Goal: Task Accomplishment & Management: Complete application form

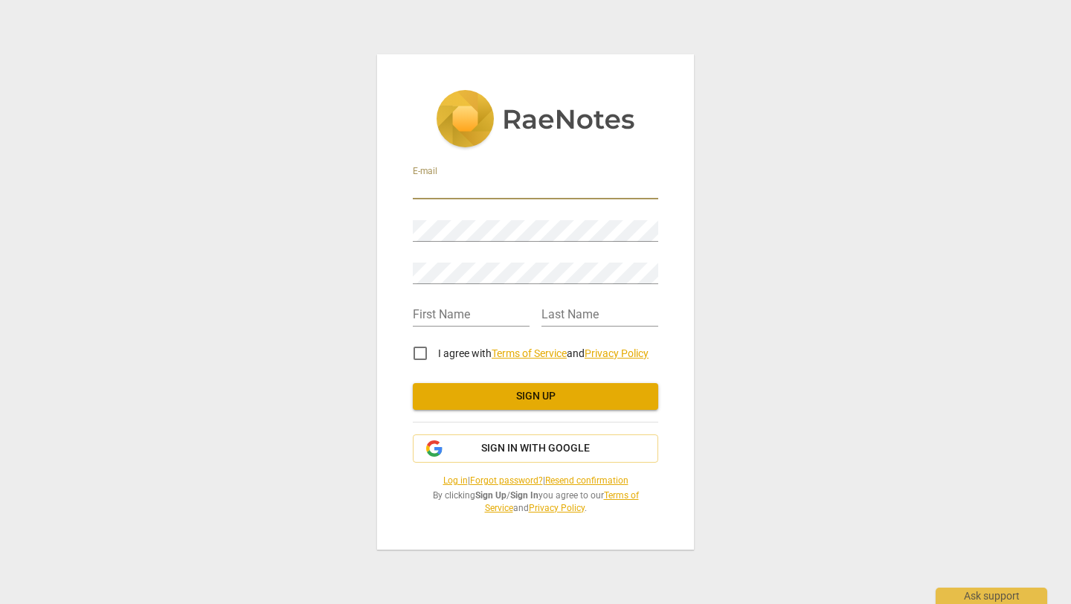
click at [474, 187] on input "email" at bounding box center [535, 189] width 245 height 22
type input "[PERSON_NAME][EMAIL_ADDRESS][DOMAIN_NAME]"
click at [0, 0] on com-1password-button at bounding box center [0, 0] width 0 height 0
click at [477, 316] on input "text" at bounding box center [471, 316] width 117 height 22
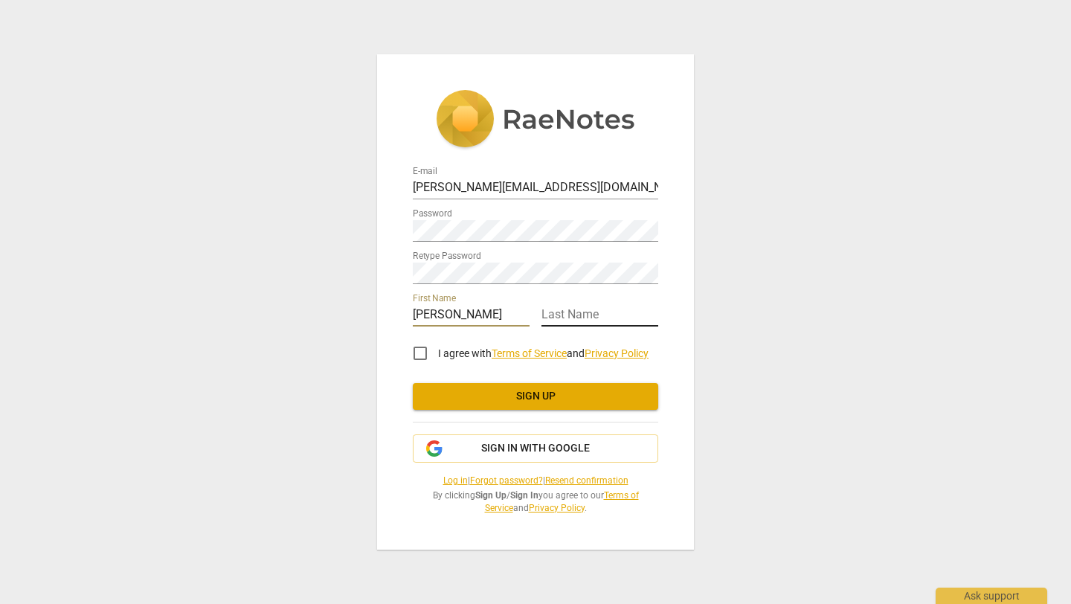
type input "[PERSON_NAME]"
click at [594, 315] on input "text" at bounding box center [599, 316] width 117 height 22
type input "Akinyi"
click at [421, 354] on input "I agree with Terms of Service and Privacy Policy" at bounding box center [420, 353] width 36 height 36
checkbox input "true"
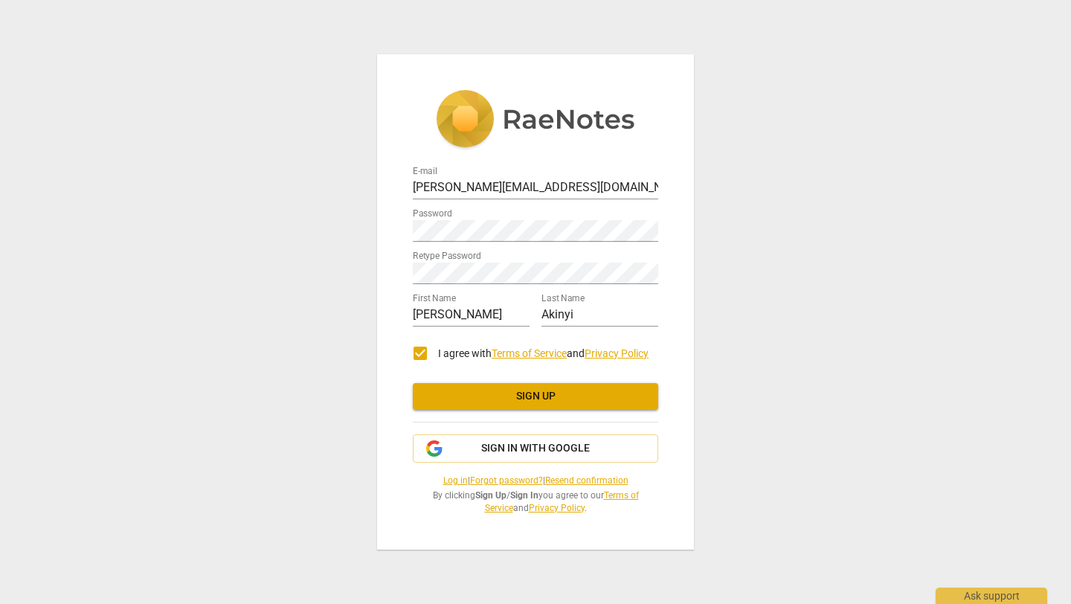
click at [526, 398] on span "Sign up" at bounding box center [536, 396] width 222 height 15
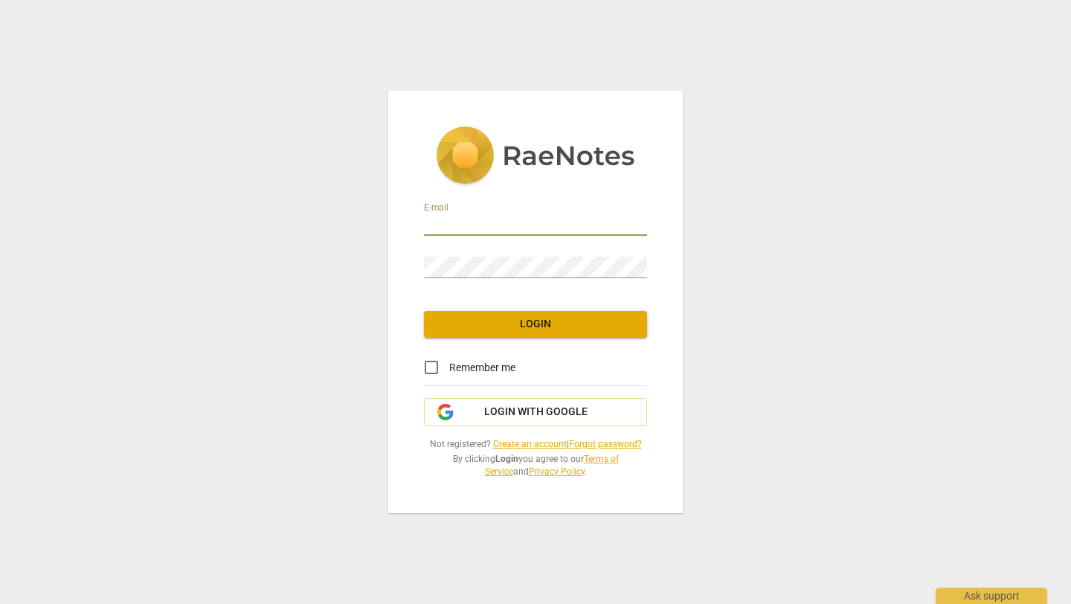
click at [528, 228] on input "email" at bounding box center [535, 225] width 223 height 22
type input "[PERSON_NAME][EMAIL_ADDRESS][DOMAIN_NAME]"
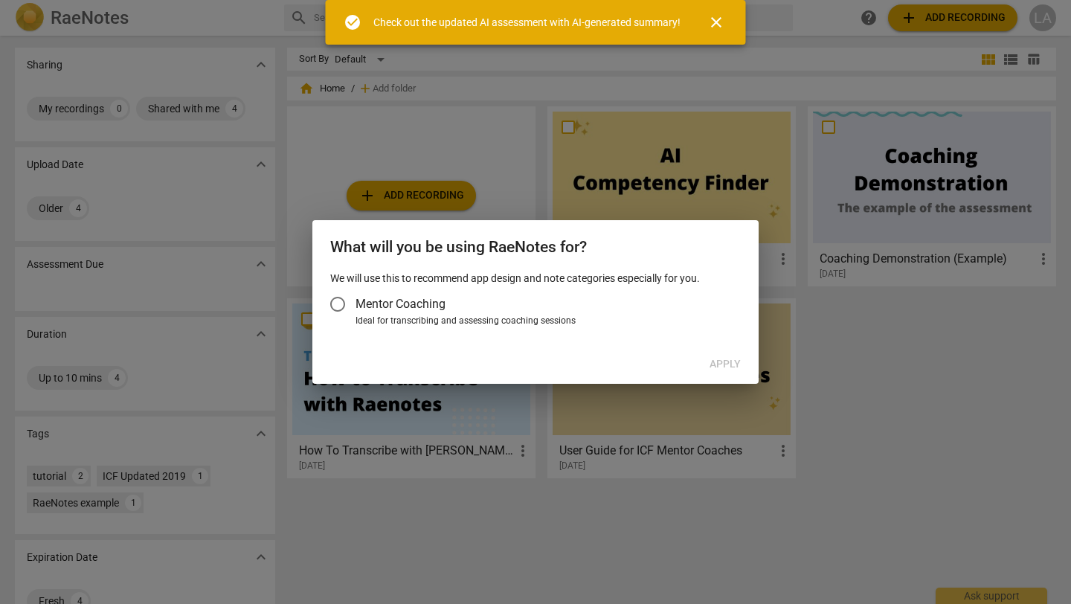
click at [339, 304] on input "Mentor Coaching" at bounding box center [338, 304] width 36 height 36
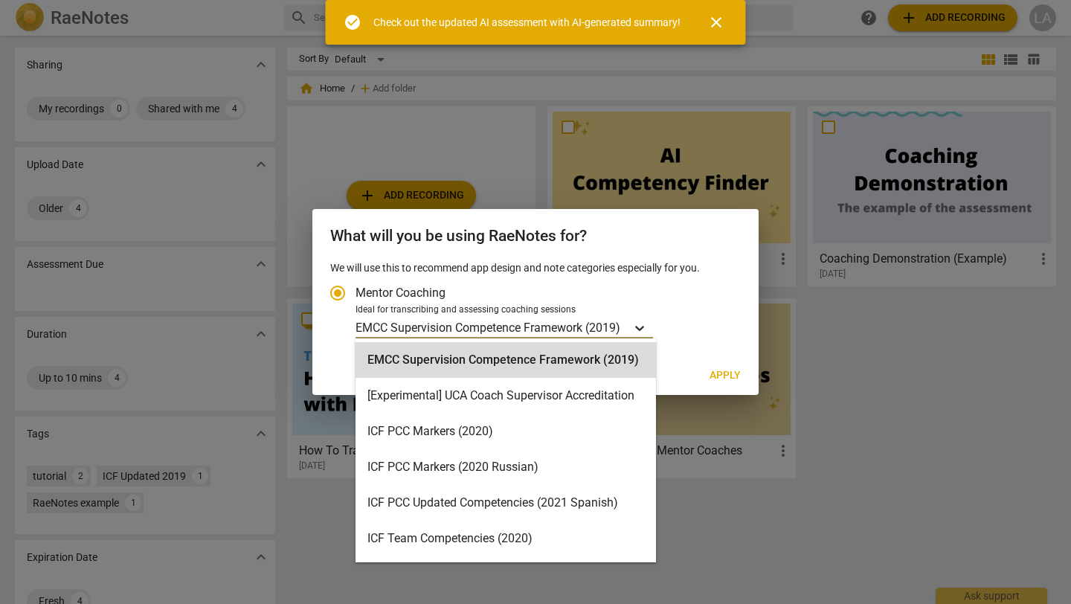
click at [643, 327] on icon "Account type" at bounding box center [639, 328] width 9 height 5
click at [0, 0] on input "Ideal for transcribing and assessing coaching sessions EMCC Supervision Compete…" at bounding box center [0, 0] width 0 height 0
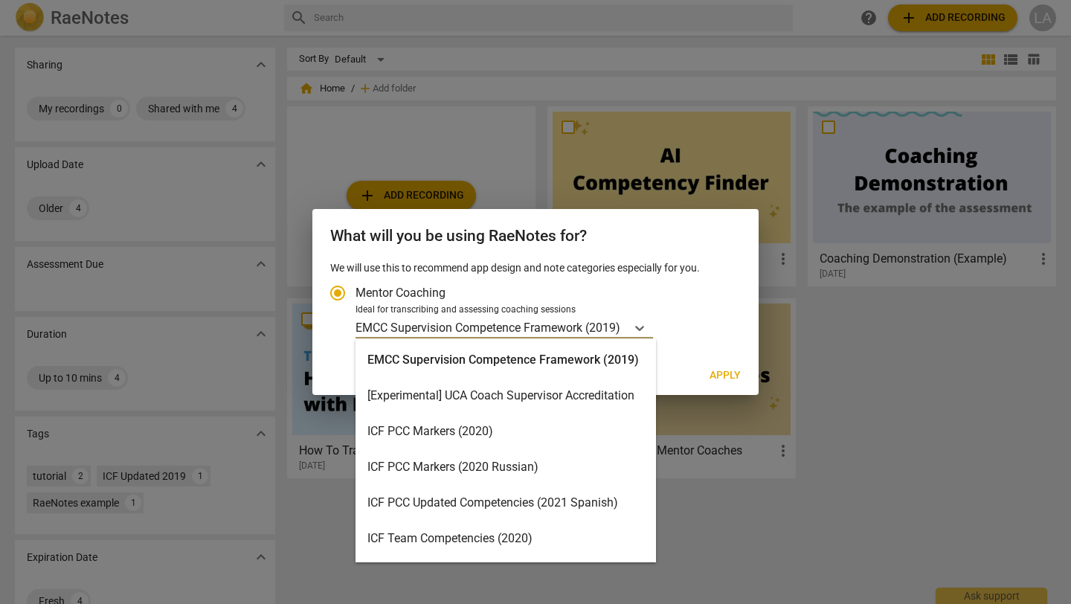
click at [540, 368] on div "EMCC Supervision Competence Framework (2019)" at bounding box center [506, 360] width 300 height 36
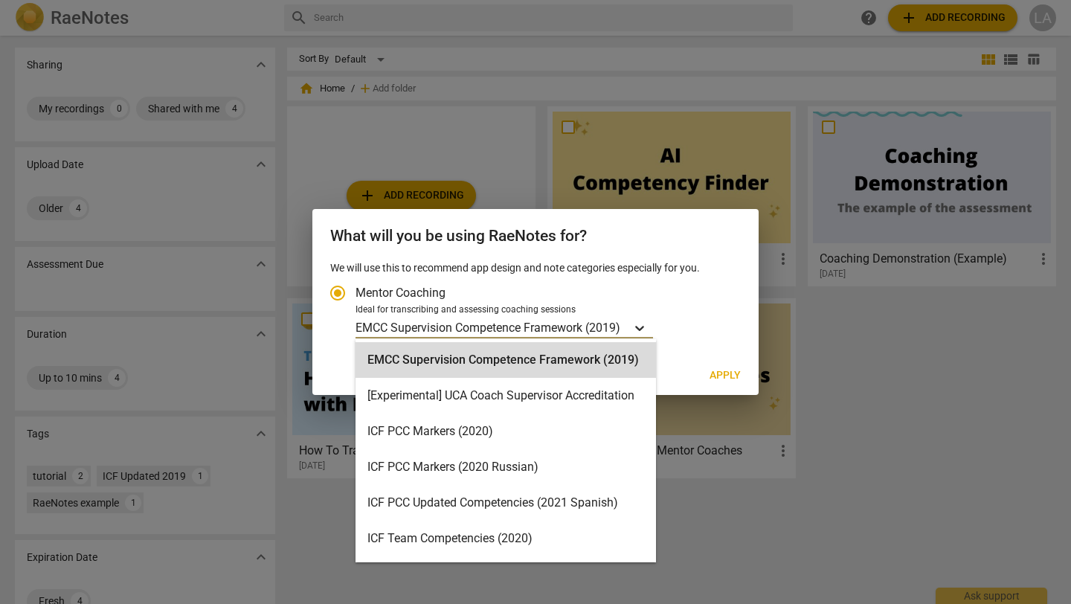
click at [643, 327] on icon "Account type" at bounding box center [639, 328] width 9 height 5
click at [0, 0] on input "Ideal for transcribing and assessing coaching sessions option EMCC Supervision …" at bounding box center [0, 0] width 0 height 0
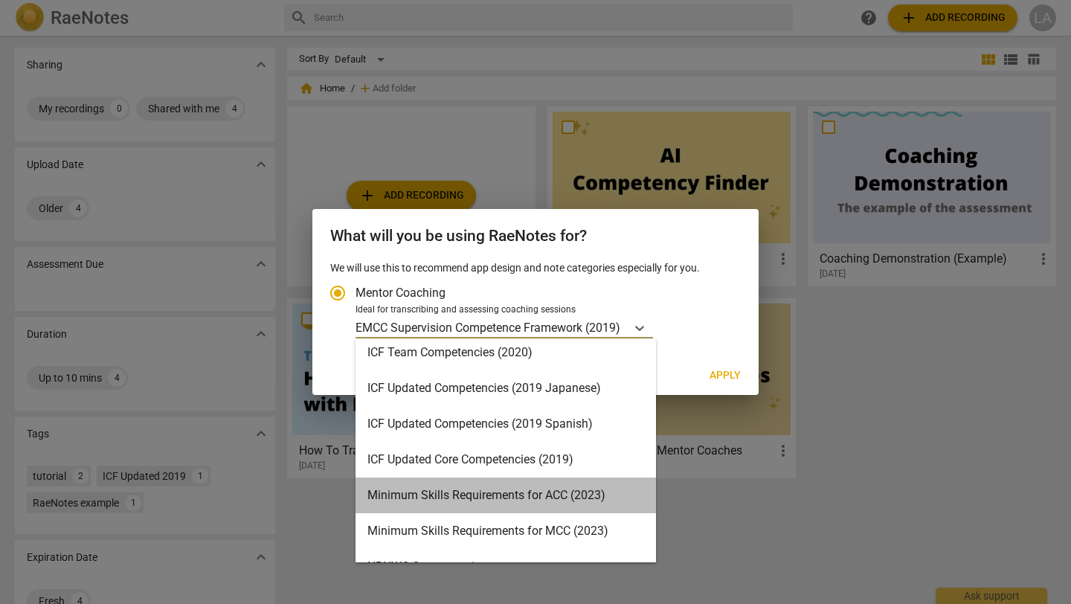
scroll to position [181, 0]
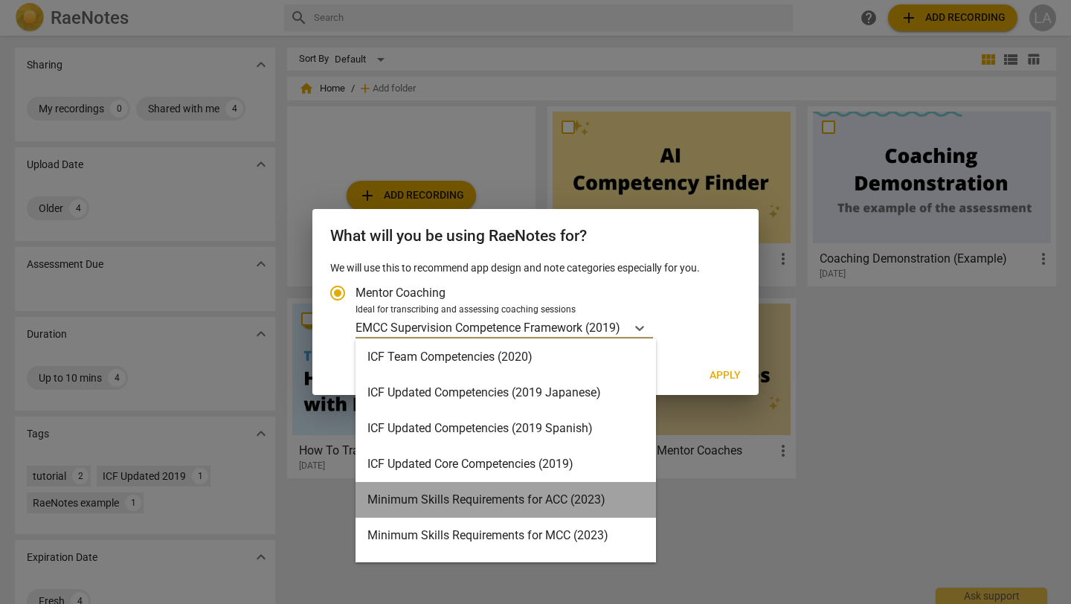
click at [580, 491] on div "Minimum Skills Requirements for ACC (2023)" at bounding box center [506, 500] width 300 height 36
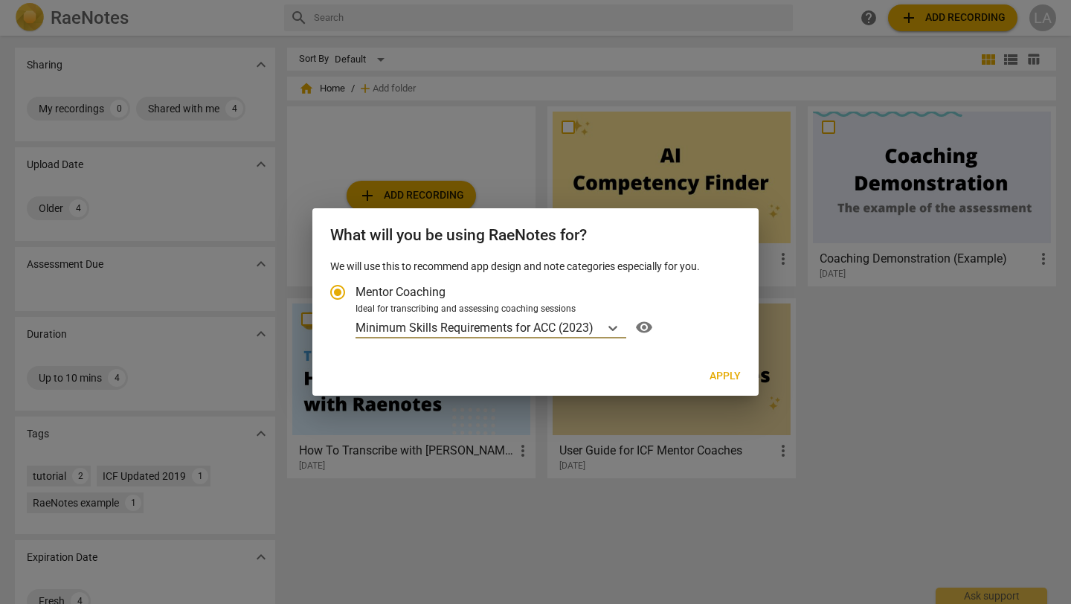
click at [644, 328] on span "visibility" at bounding box center [644, 327] width 24 height 18
click at [504, 326] on p "Minimum Skills Requirements for ACC (2023)" at bounding box center [475, 327] width 238 height 17
click at [0, 0] on input "Ideal for transcribing and assessing coaching sessions Minimum Skills Requireme…" at bounding box center [0, 0] width 0 height 0
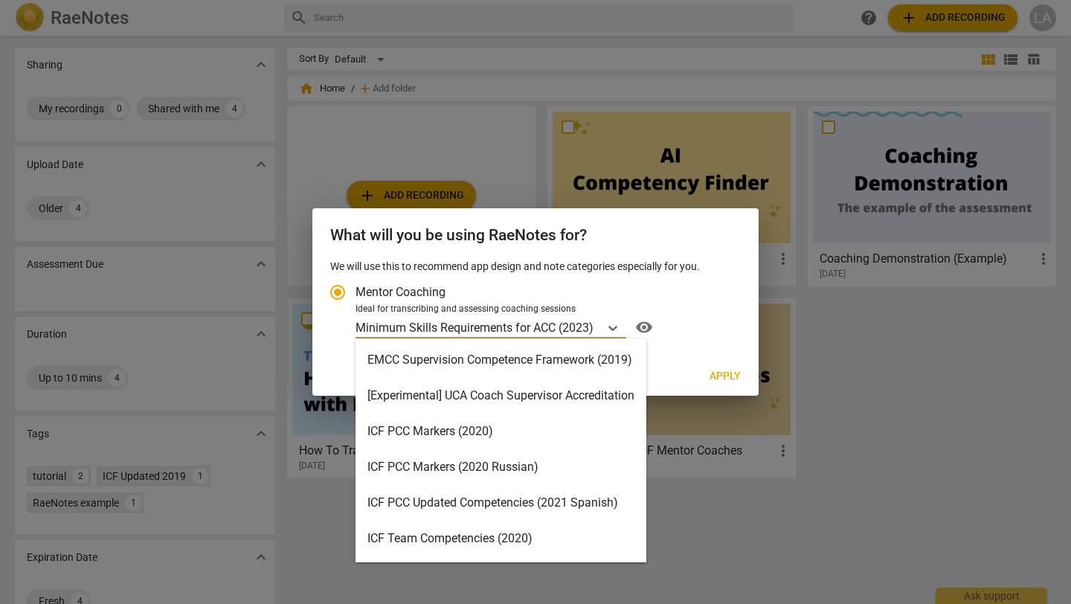
click at [497, 427] on div "ICF PCC Markers (2020)" at bounding box center [501, 432] width 291 height 36
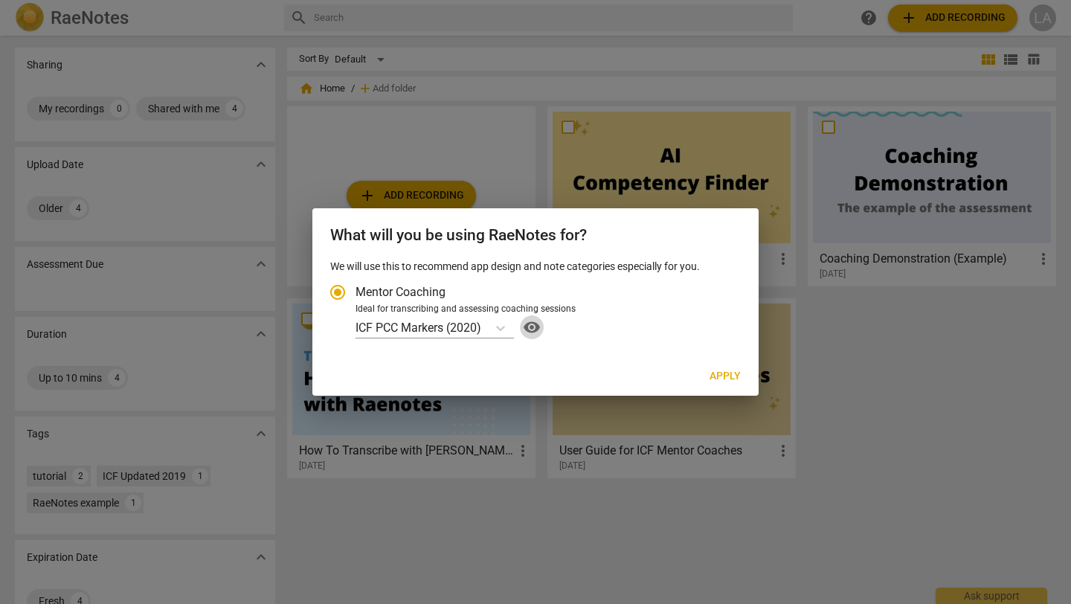
click at [534, 324] on span "visibility" at bounding box center [532, 327] width 24 height 18
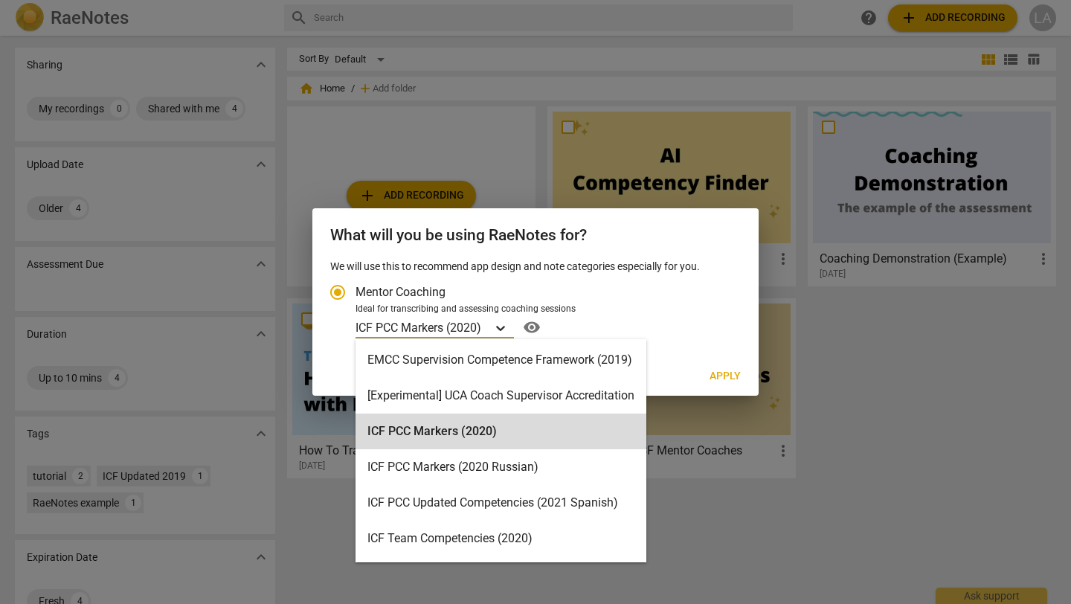
click at [501, 324] on icon "Account type" at bounding box center [500, 328] width 15 height 15
click at [0, 0] on input "Ideal for transcribing and assessing coaching sessions ICF PCC Markers (2020) s…" at bounding box center [0, 0] width 0 height 0
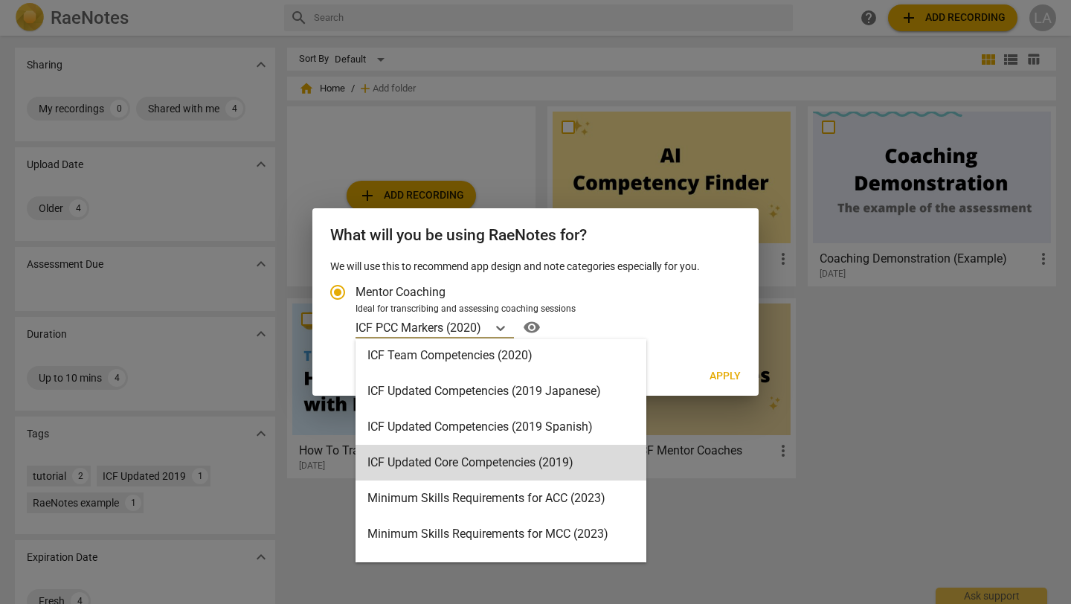
scroll to position [185, 0]
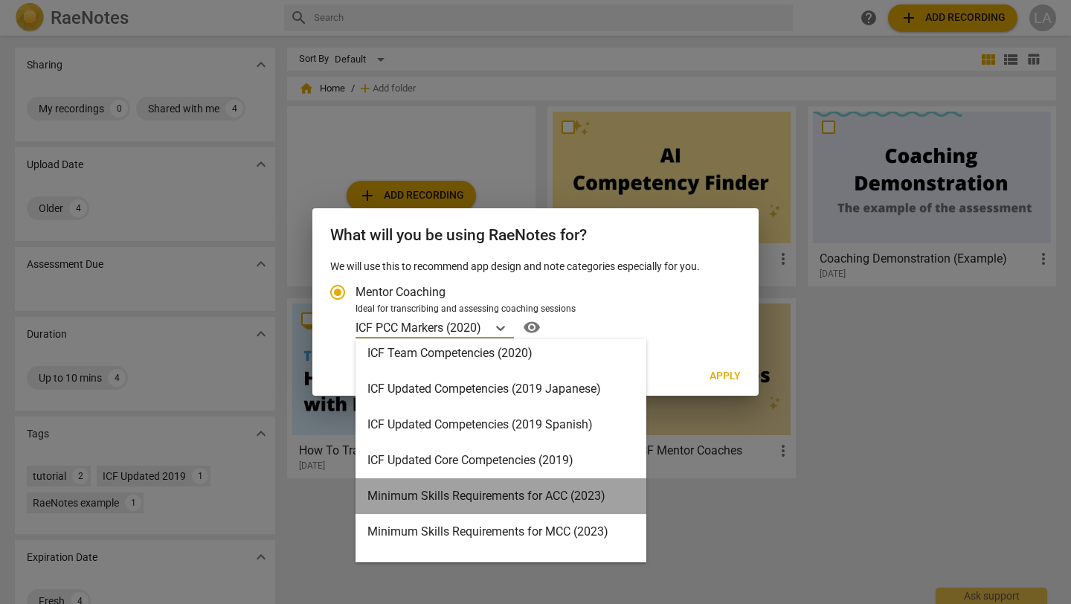
click at [516, 488] on div "Minimum Skills Requirements for ACC (2023)" at bounding box center [501, 496] width 291 height 36
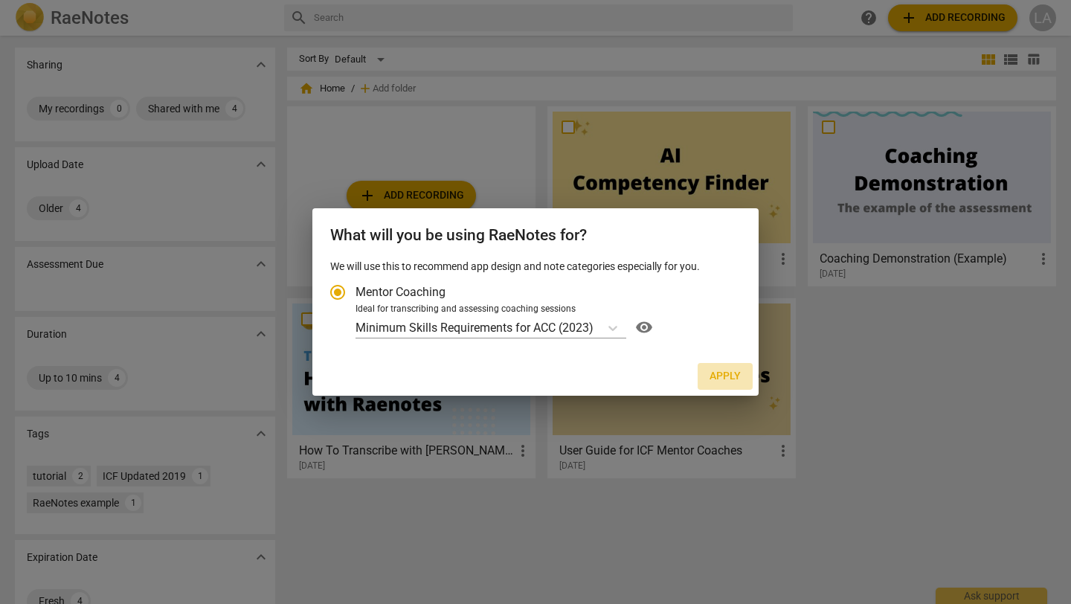
click at [720, 376] on span "Apply" at bounding box center [725, 376] width 31 height 15
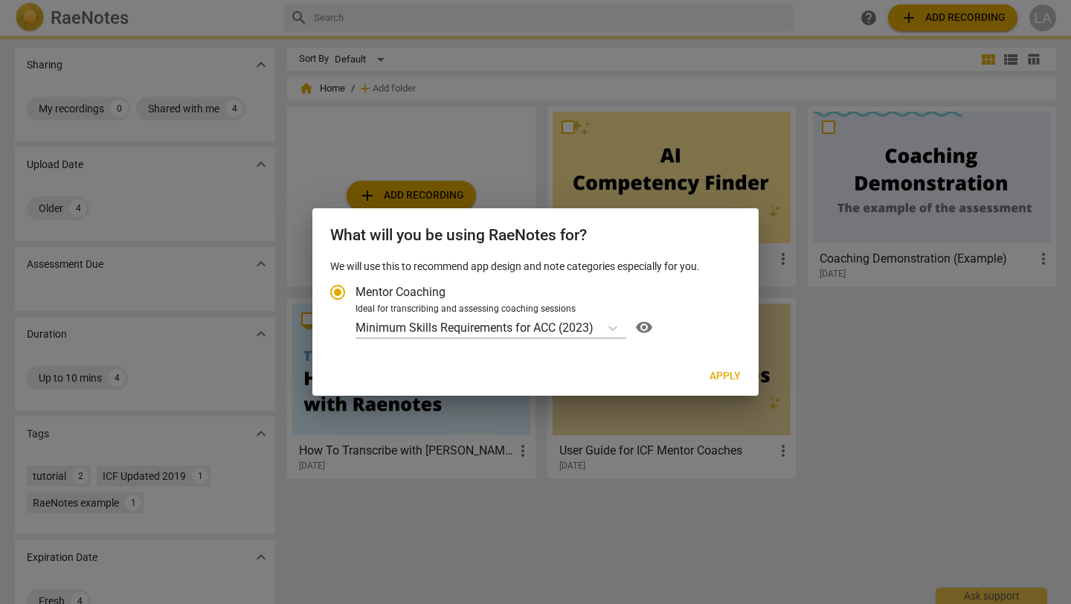
radio input "false"
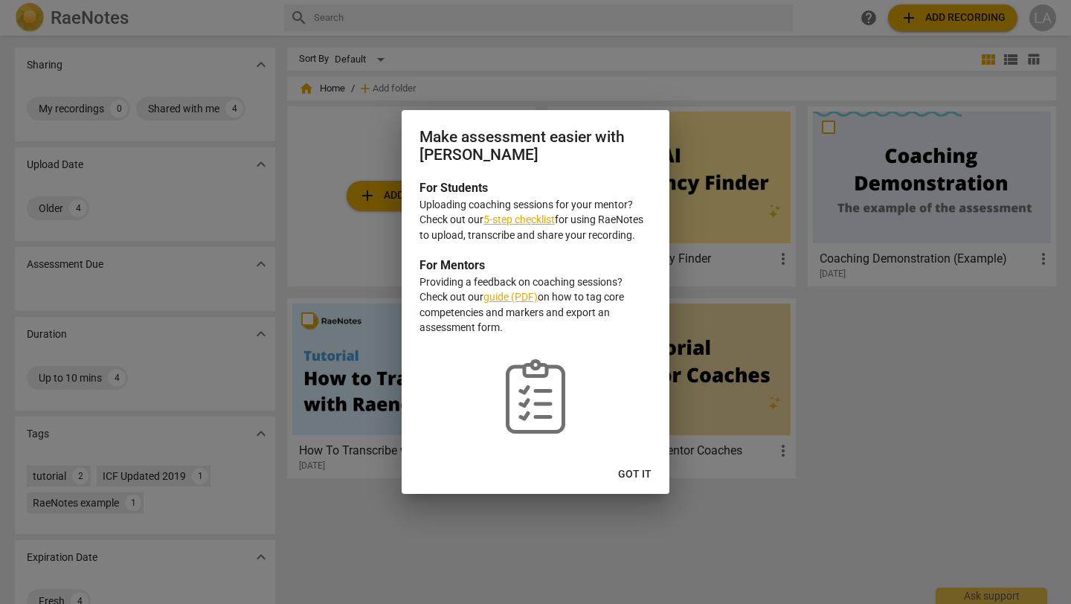
click at [519, 222] on link "5-step checklist" at bounding box center [518, 219] width 71 height 12
click at [642, 475] on span "Got it" at bounding box center [634, 474] width 33 height 15
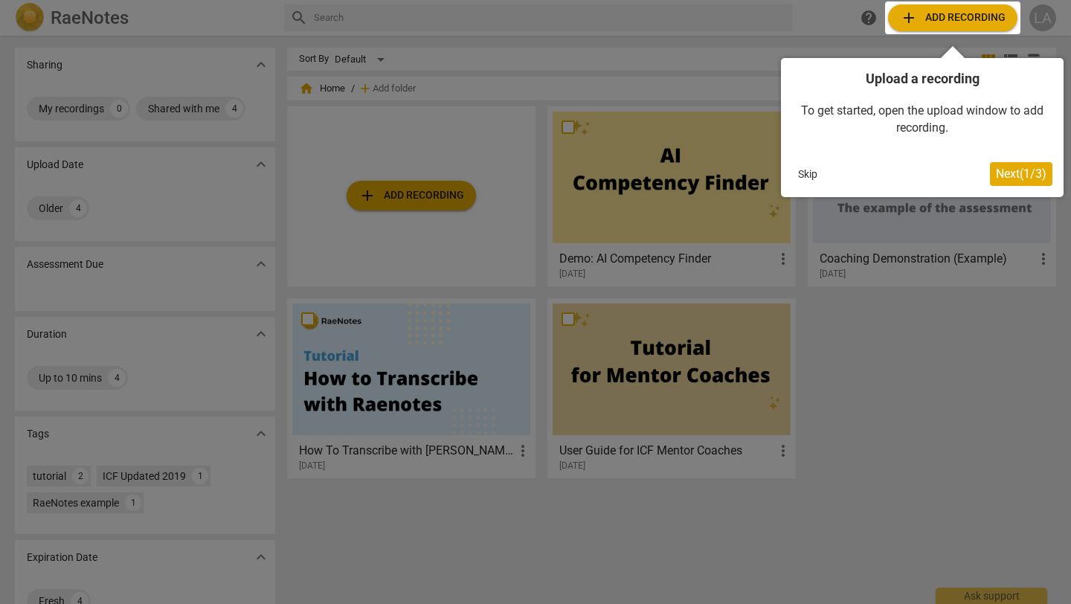
click at [1001, 173] on span "Next ( 1 / 3 )" at bounding box center [1021, 174] width 51 height 14
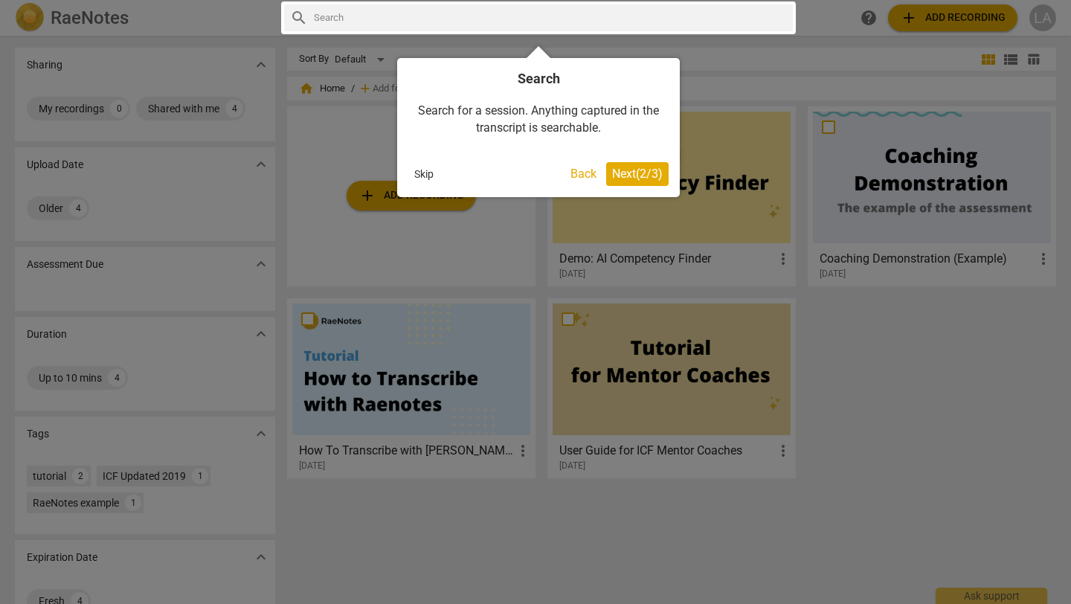
click at [631, 173] on span "Next ( 2 / 3 )" at bounding box center [637, 174] width 51 height 14
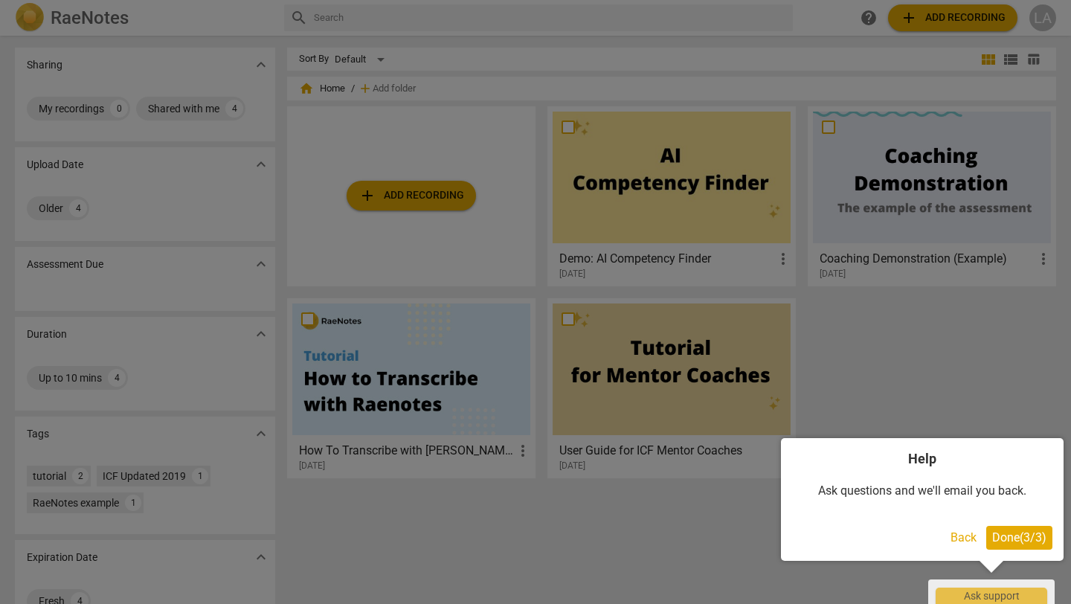
click at [1007, 538] on span "Done ( 3 / 3 )" at bounding box center [1019, 537] width 54 height 14
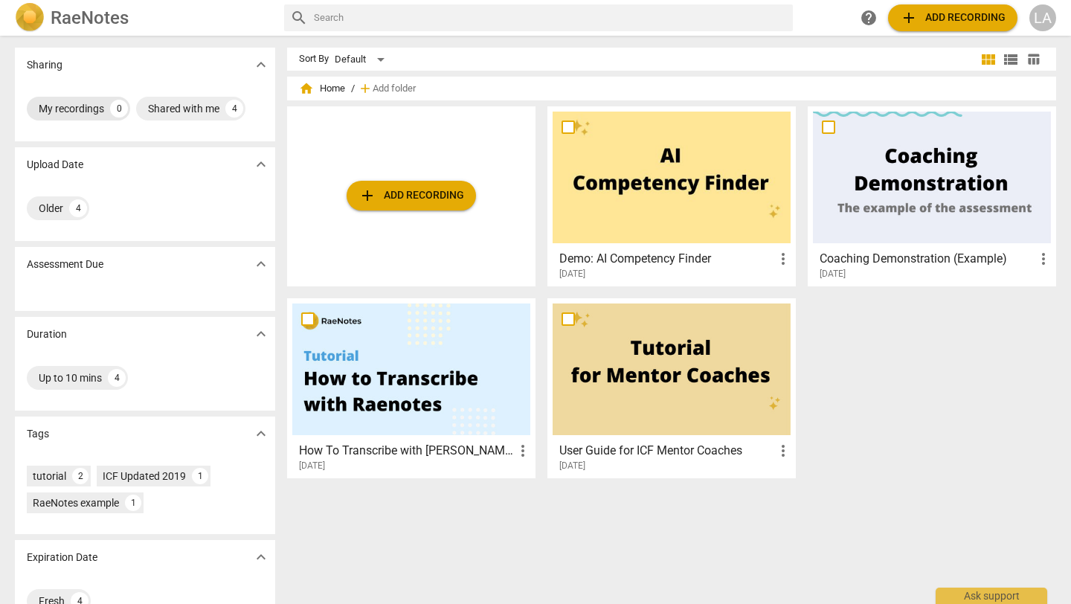
click at [54, 108] on div "My recordings" at bounding box center [71, 108] width 65 height 15
